Goal: Find specific page/section: Find specific page/section

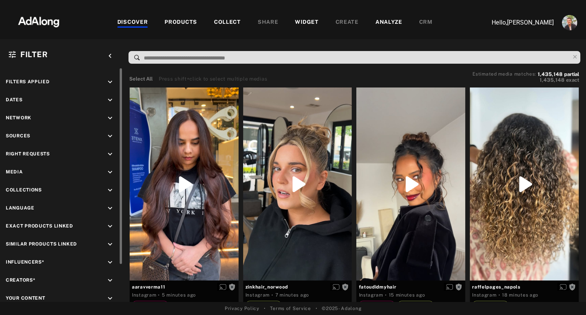
click at [111, 153] on icon "keyboard_arrow_down" at bounding box center [110, 154] width 8 height 8
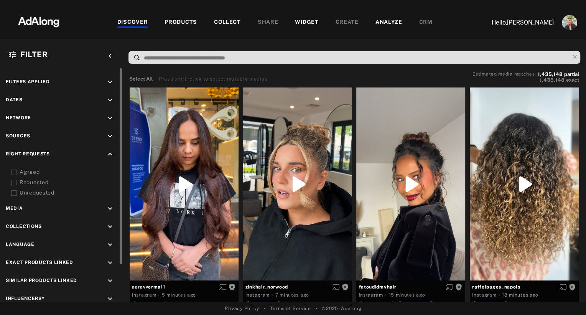
click at [35, 172] on div "Agreed" at bounding box center [68, 172] width 97 height 8
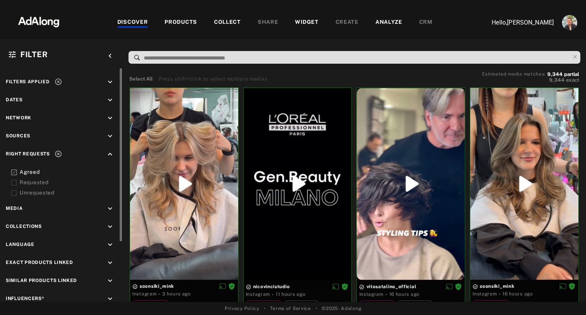
click at [171, 20] on div "PRODUCTS" at bounding box center [180, 22] width 33 height 9
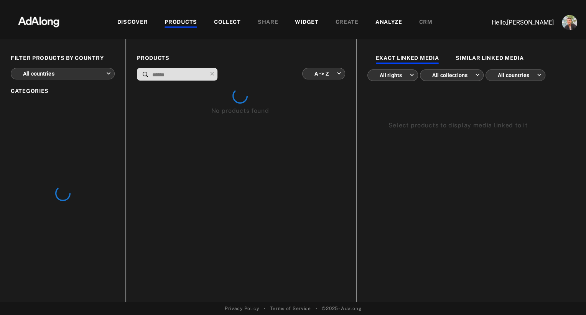
click at [163, 75] on input at bounding box center [178, 75] width 55 height 10
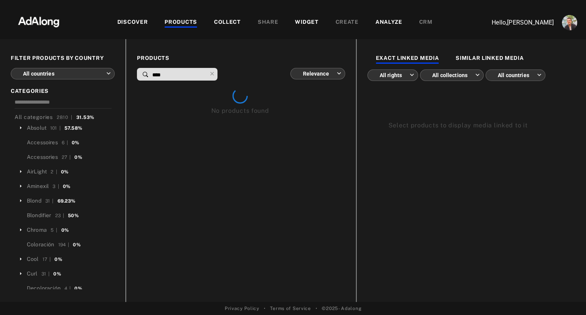
type input "****"
type input "**********"
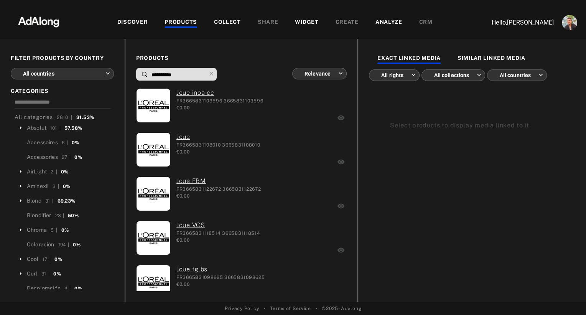
type input "**********"
click at [257, 107] on div "€0.00" at bounding box center [219, 107] width 87 height 7
click at [26, 21] on img at bounding box center [38, 21] width 67 height 23
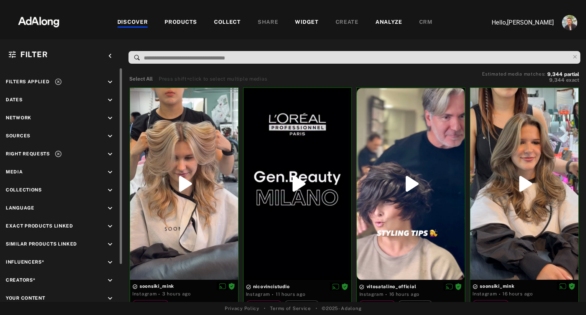
click at [58, 153] on icon at bounding box center [58, 154] width 8 height 8
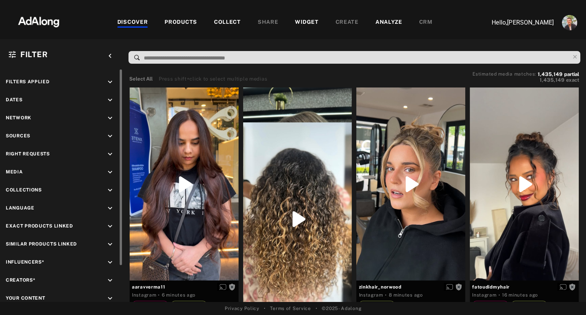
scroll to position [5, 0]
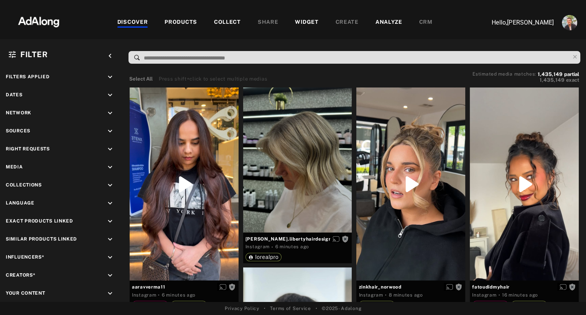
click at [109, 148] on icon "keyboard_arrow_down" at bounding box center [110, 149] width 8 height 8
click at [21, 168] on div "Agreed" at bounding box center [68, 167] width 97 height 8
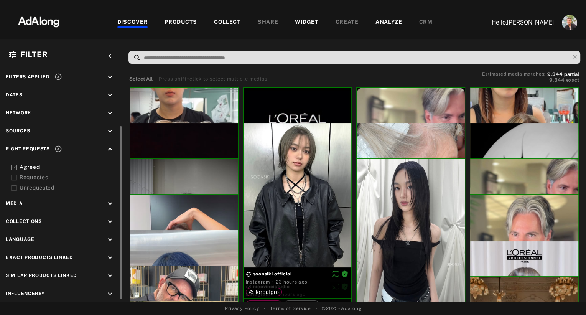
scroll to position [36, 0]
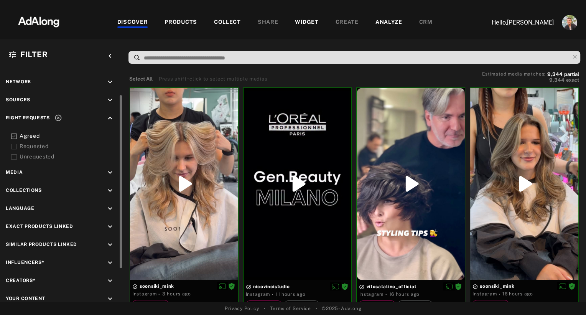
click at [25, 278] on span "Creators*" at bounding box center [21, 280] width 30 height 5
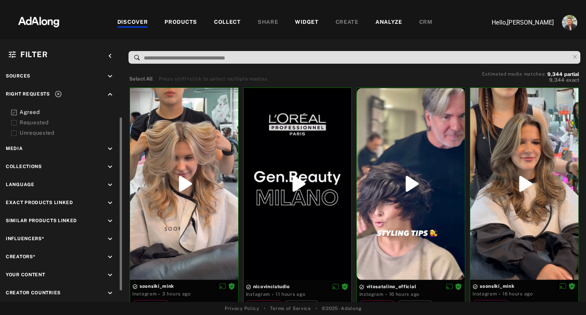
scroll to position [62, 0]
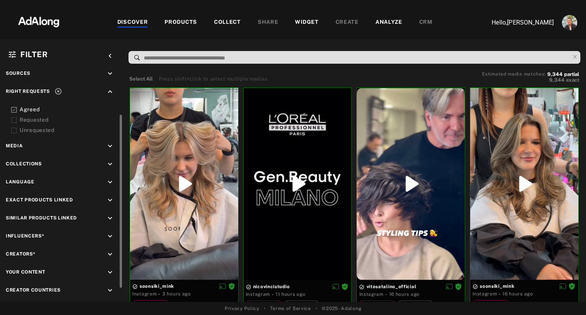
click at [112, 251] on icon "keyboard_arrow_down" at bounding box center [110, 254] width 8 height 8
click at [44, 282] on input at bounding box center [62, 286] width 103 height 10
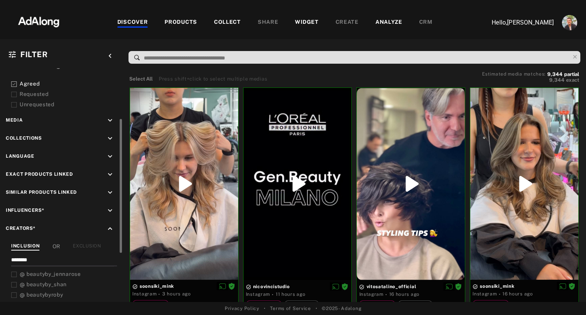
scroll to position [90, 0]
click at [31, 269] on span "beautyby_jennarose" at bounding box center [53, 272] width 54 height 6
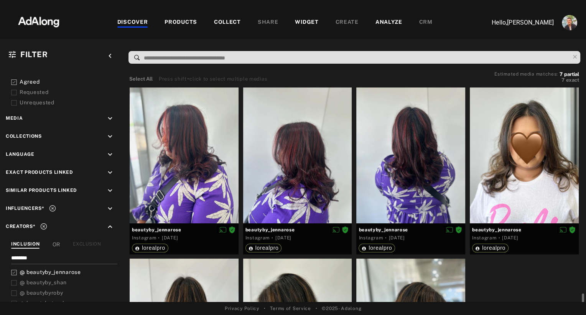
scroll to position [127, 0]
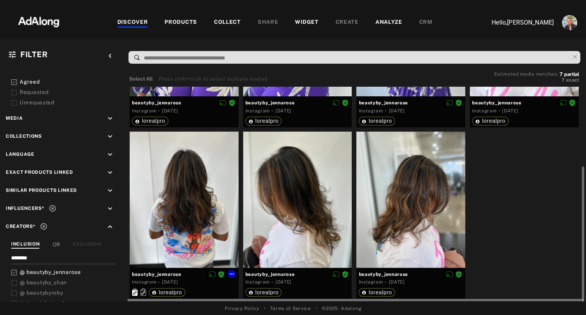
click at [191, 227] on div at bounding box center [184, 199] width 109 height 136
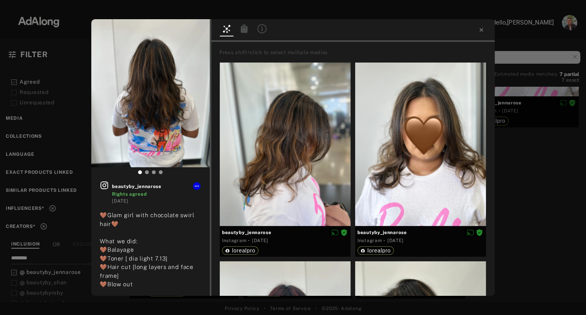
click at [241, 33] on icon at bounding box center [244, 28] width 7 height 8
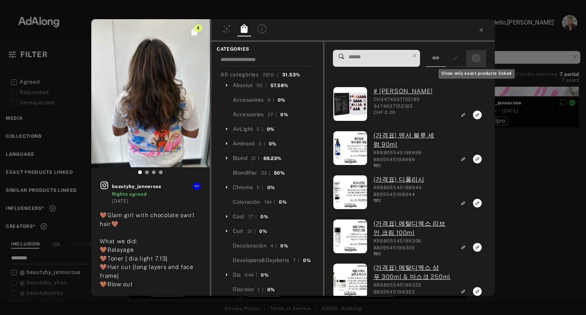
click at [477, 62] on icon "Show only exact products linked" at bounding box center [475, 58] width 9 height 9
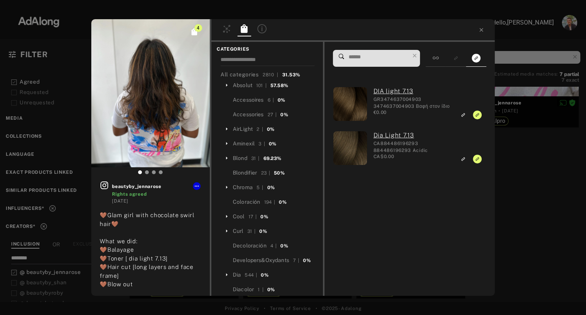
click at [49, 217] on div "4 beautyby_jennarose Rights agreed [DATE] 🤎Glam girl with chocolate swirl hair🤎…" at bounding box center [293, 157] width 586 height 315
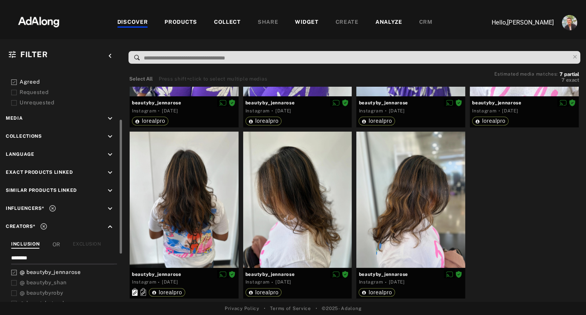
click at [35, 254] on input "********" at bounding box center [62, 259] width 103 height 10
click at [13, 269] on icon at bounding box center [14, 272] width 6 height 6
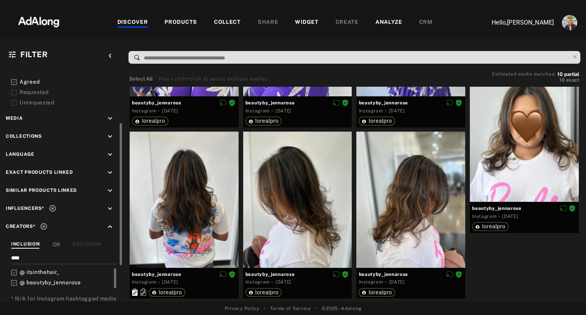
click at [14, 280] on icon at bounding box center [14, 283] width 6 height 6
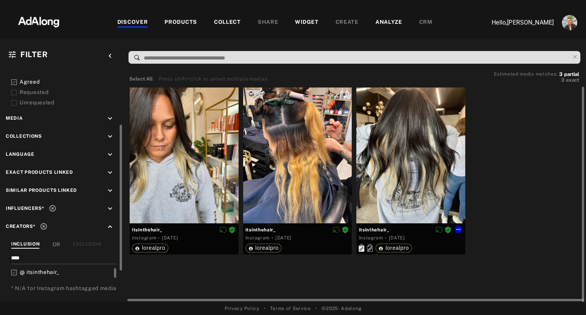
click at [378, 161] on div at bounding box center [410, 155] width 109 height 136
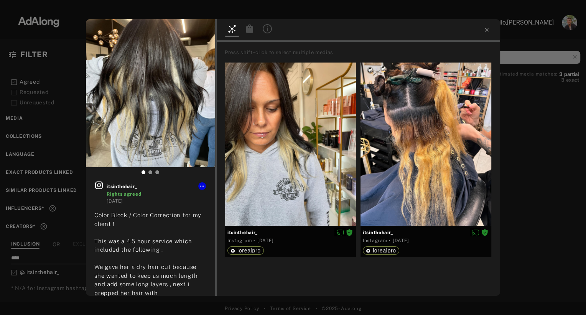
click at [247, 30] on icon at bounding box center [249, 28] width 7 height 8
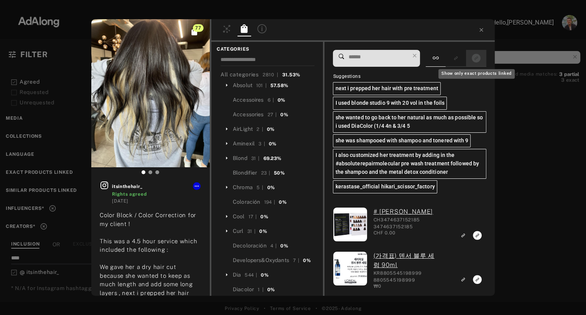
click at [478, 64] on div "Show only exact products linked" at bounding box center [476, 72] width 78 height 16
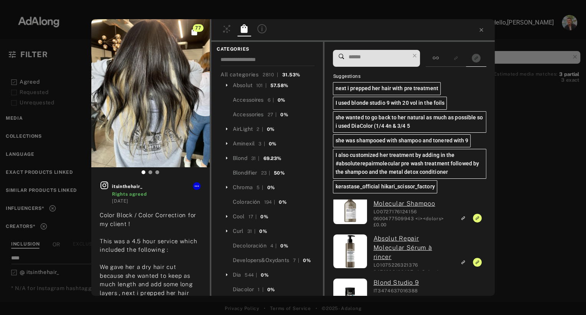
scroll to position [153, 0]
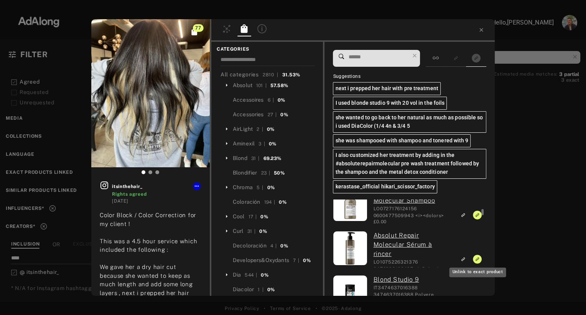
click at [477, 257] on rect "Unlink to exact product" at bounding box center [477, 259] width 10 height 10
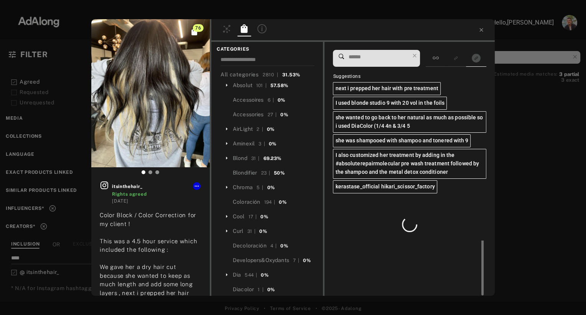
scroll to position [0, 0]
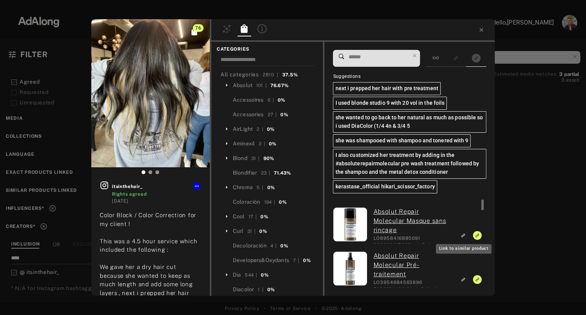
click at [464, 233] on icon "Link to similar product" at bounding box center [462, 235] width 5 height 5
click at [475, 234] on rect "Unlink to exact product" at bounding box center [477, 235] width 10 height 10
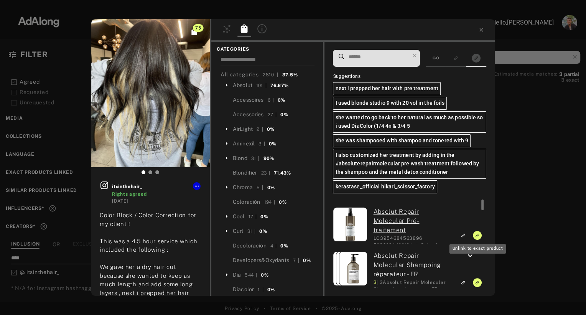
click at [475, 233] on icon "Unlink to exact product" at bounding box center [477, 235] width 9 height 9
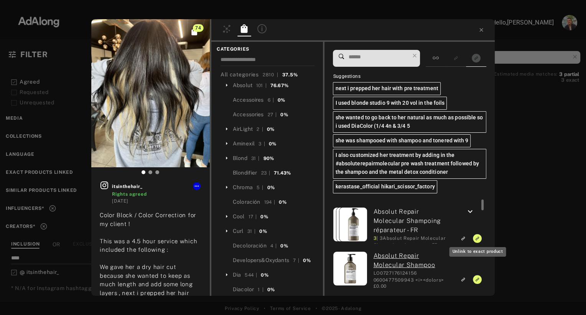
click at [475, 237] on icon "Unlink to exact product" at bounding box center [477, 238] width 9 height 9
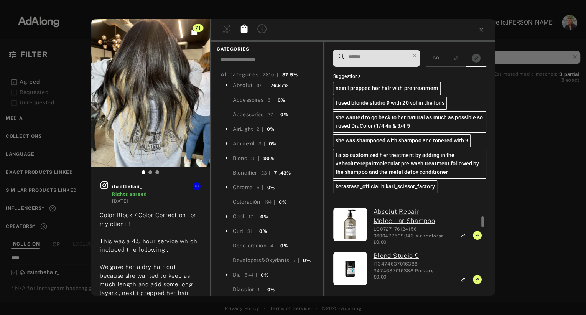
scroll to position [16, 0]
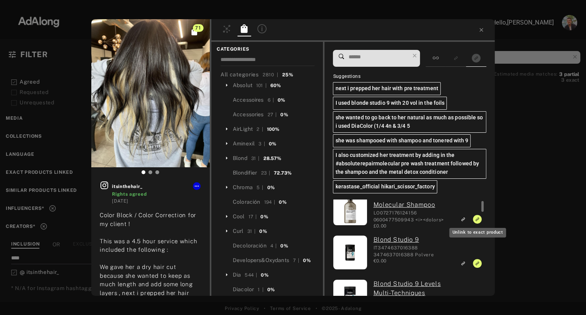
click at [473, 217] on icon "Unlink to exact product" at bounding box center [477, 219] width 9 height 9
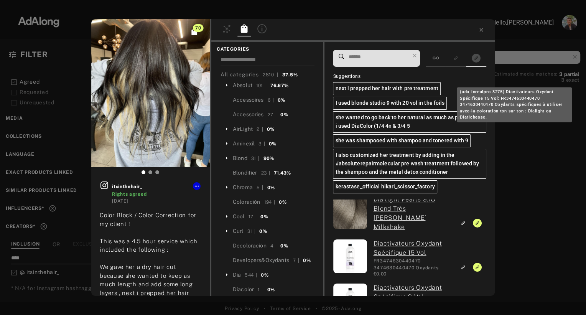
scroll to position [1232, 0]
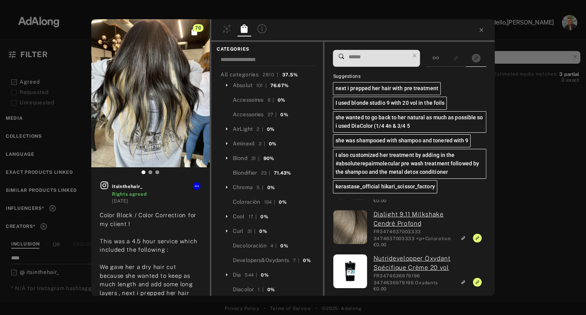
click at [509, 157] on div "70 itsinthehair_ Rights agreed [DATE] Color Block / Color Correction for my cli…" at bounding box center [293, 157] width 586 height 315
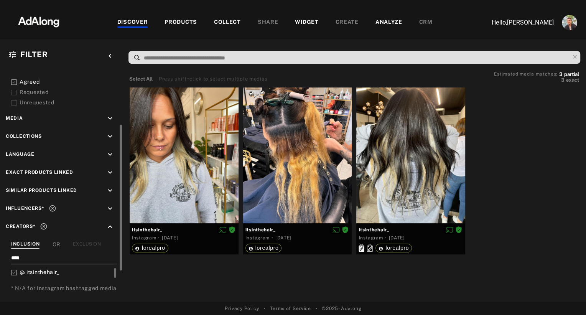
click at [38, 256] on input "****" at bounding box center [62, 259] width 103 height 10
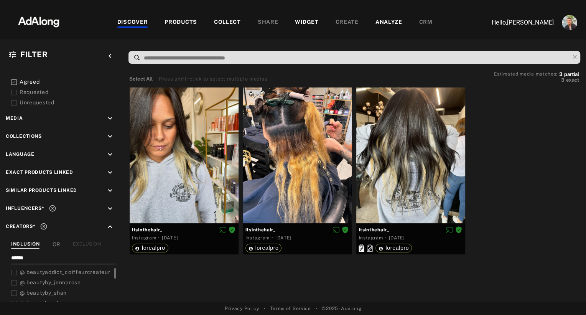
type input "******"
click at [12, 280] on icon at bounding box center [14, 283] width 6 height 6
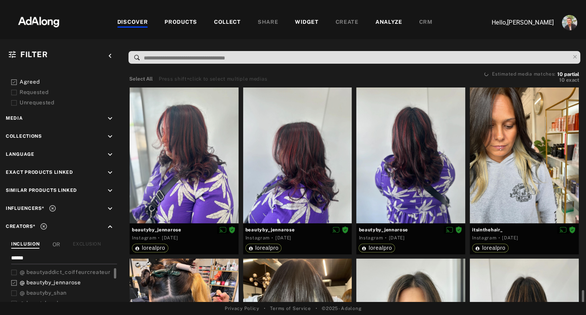
scroll to position [146, 0]
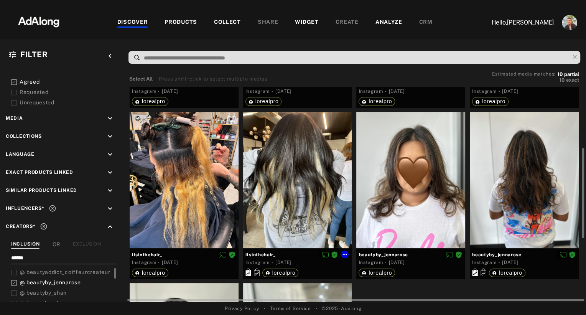
click at [303, 192] on div at bounding box center [297, 180] width 109 height 136
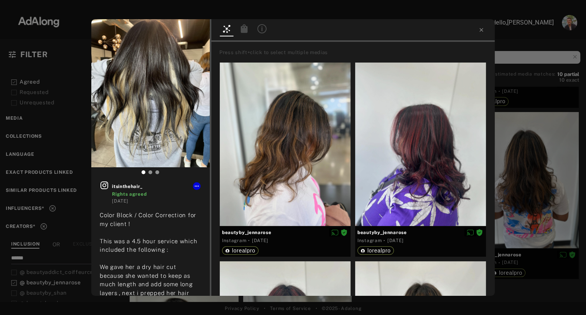
click at [243, 30] on icon at bounding box center [244, 28] width 7 height 8
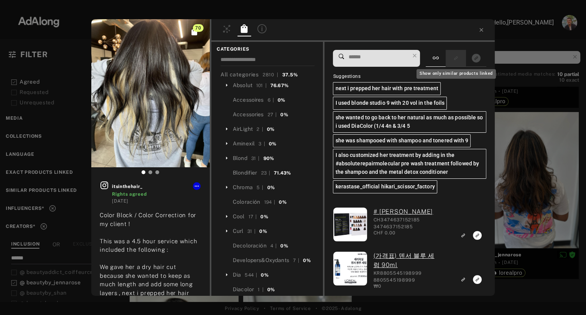
click at [448, 61] on button "Show only similar products linked" at bounding box center [455, 58] width 14 height 10
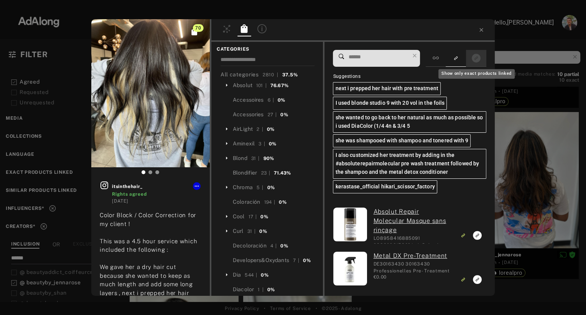
click at [470, 56] on button "Show only exact products linked" at bounding box center [476, 58] width 14 height 10
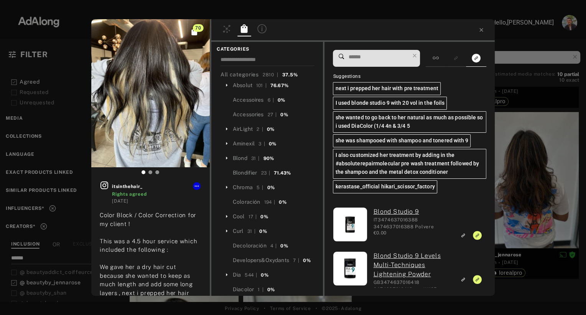
click at [37, 231] on div "70 itsinthehair_ Rights agreed [DATE] Color Block / Color Correction for my cli…" at bounding box center [293, 157] width 586 height 315
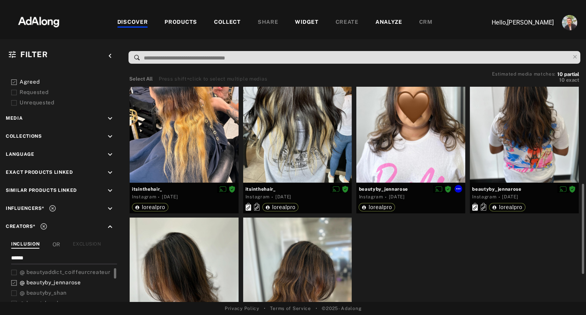
scroll to position [218, 0]
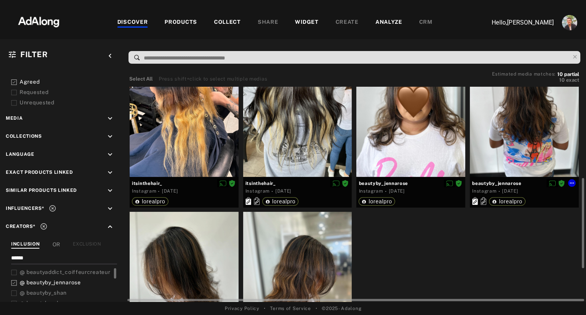
click at [565, 125] on div at bounding box center [524, 109] width 109 height 136
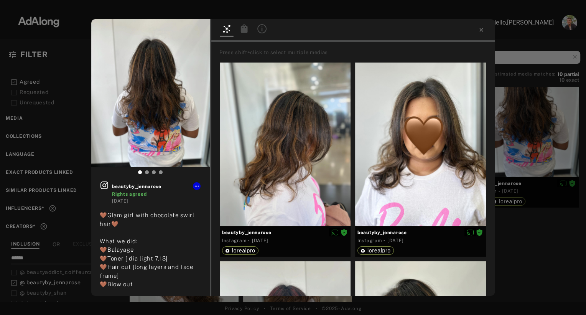
click at [246, 28] on icon at bounding box center [244, 28] width 7 height 8
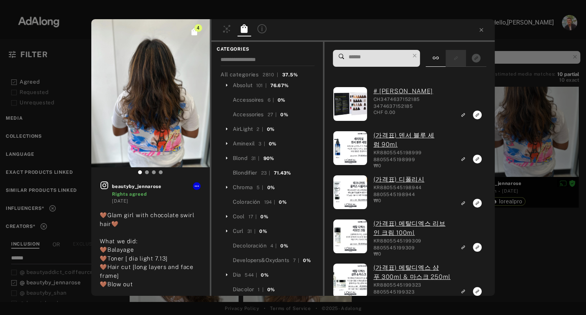
click at [455, 51] on div at bounding box center [455, 58] width 20 height 17
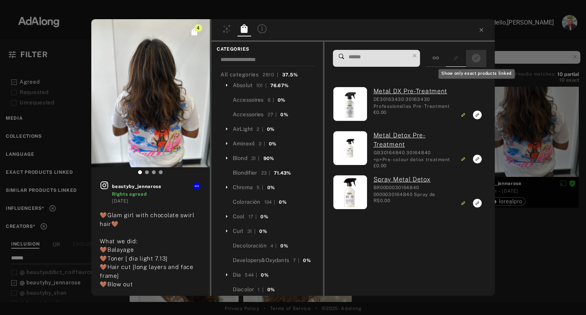
click at [475, 60] on icon "Show only exact products linked" at bounding box center [475, 58] width 9 height 9
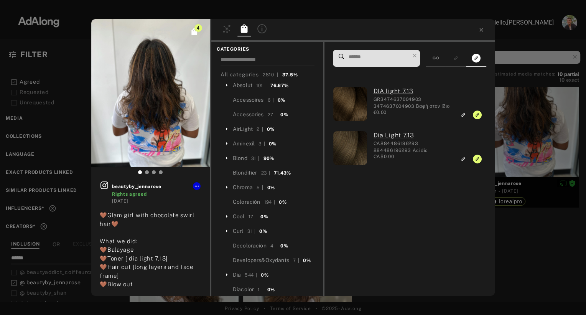
click at [512, 38] on div "4 beautyby_jennarose Rights agreed [DATE] 🤎Glam girl with chocolate swirl hair🤎…" at bounding box center [293, 157] width 586 height 315
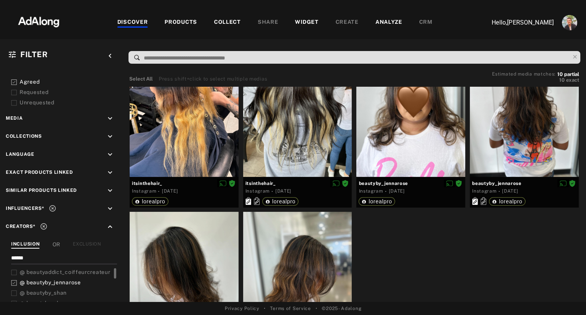
click at [181, 22] on div "PRODUCTS" at bounding box center [180, 22] width 33 height 9
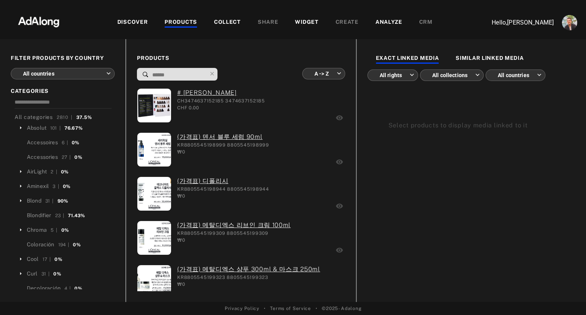
click at [178, 79] on input at bounding box center [178, 75] width 55 height 10
type input "**"
type input "**********"
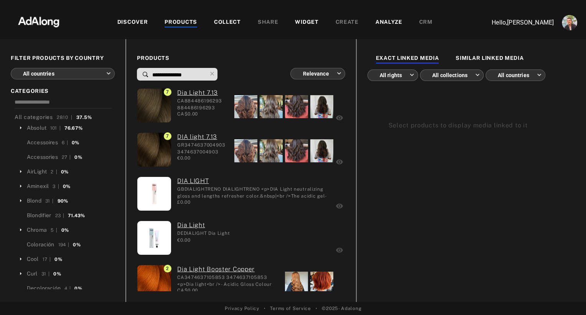
type input "**********"
click at [76, 76] on body "DISCOVER PRODUCTS COLLECT SHARE WIDGET CREATE ANALYZE CRM Hello, [PERSON_NAME] …" at bounding box center [293, 157] width 586 height 315
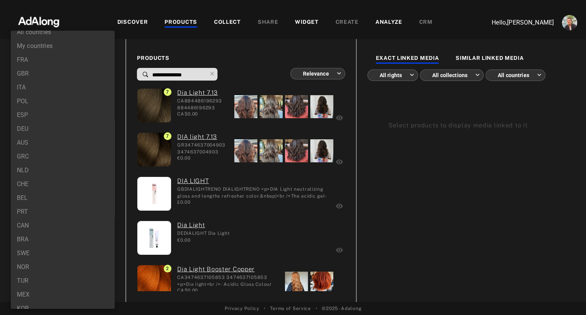
scroll to position [10, 0]
click at [43, 182] on li "CHE" at bounding box center [63, 183] width 104 height 14
type input "***"
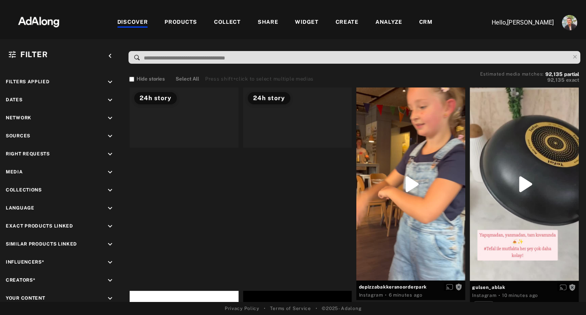
click at [426, 16] on div "DISCOVER PRODUCTS COLLECT SHARE WIDGET CREATE ANALYZE CRM" at bounding box center [274, 23] width 404 height 26
click at [426, 21] on div "CRM" at bounding box center [425, 22] width 13 height 9
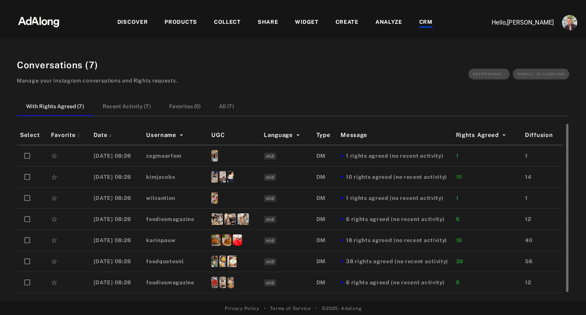
click at [218, 156] on img at bounding box center [214, 155] width 7 height 11
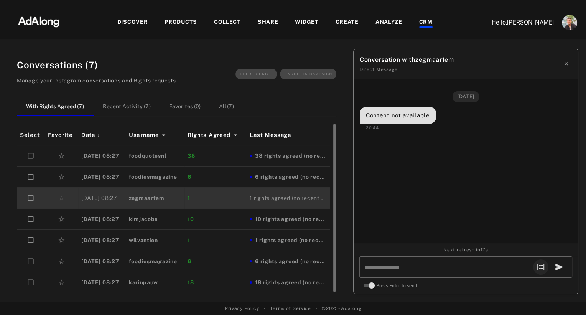
click at [220, 173] on div "6" at bounding box center [215, 177] width 56 height 8
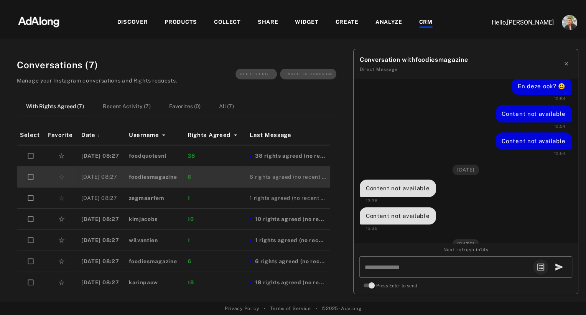
scroll to position [666, 0]
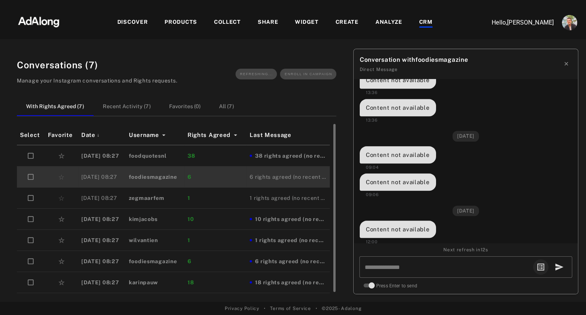
click at [197, 201] on td "1" at bounding box center [215, 197] width 62 height 21
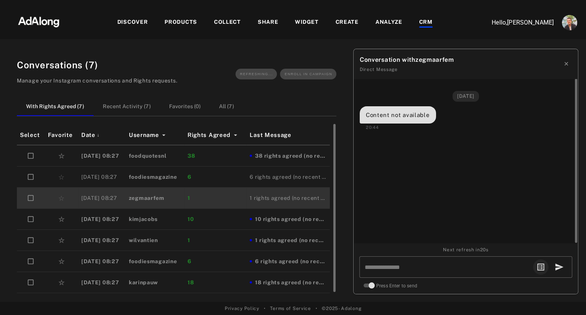
scroll to position [0, 0]
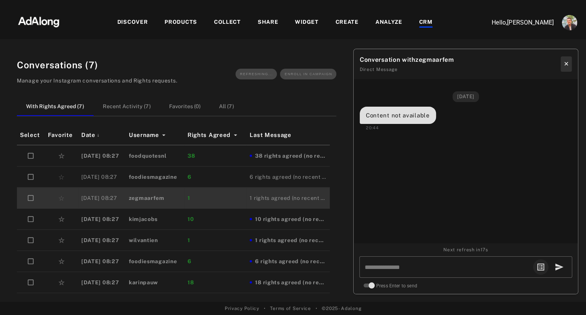
click at [566, 64] on button "✕" at bounding box center [565, 63] width 11 height 15
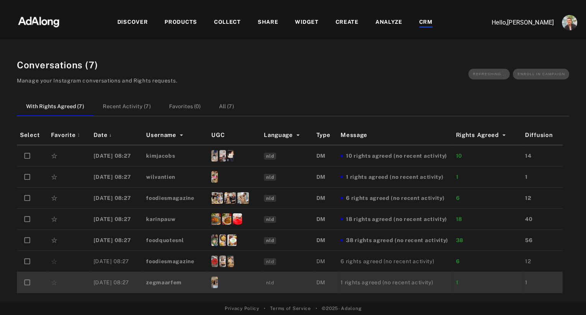
click at [295, 82] on div "Conversations ( 7 ) Manage your Instagram conversations and Rights requests. Re…" at bounding box center [293, 74] width 552 height 32
click at [43, 23] on img at bounding box center [38, 21] width 67 height 23
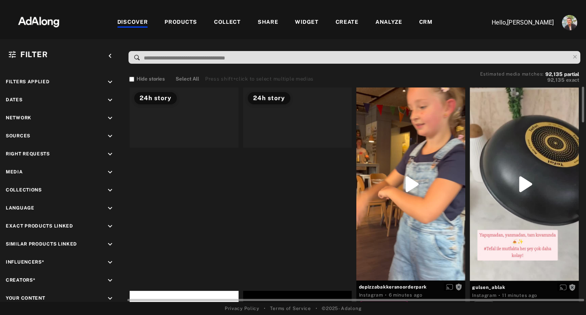
click at [291, 148] on div at bounding box center [297, 117] width 109 height 60
click at [196, 148] on div at bounding box center [184, 117] width 109 height 60
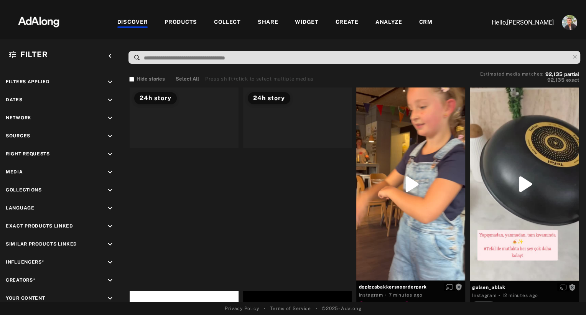
click at [123, 66] on div at bounding box center [354, 59] width 463 height 20
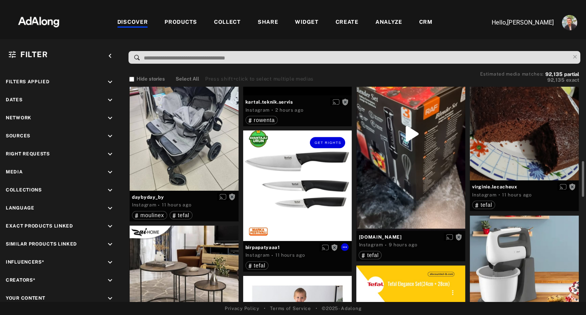
scroll to position [399, 0]
